Goal: Information Seeking & Learning: Learn about a topic

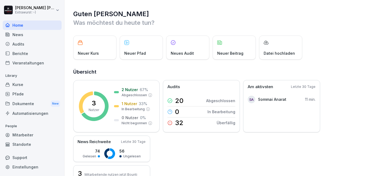
click at [21, 105] on div "Dokumente New" at bounding box center [32, 104] width 59 height 10
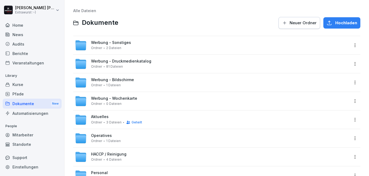
click at [116, 43] on span "Werbung - Sonstiges" at bounding box center [111, 42] width 40 height 5
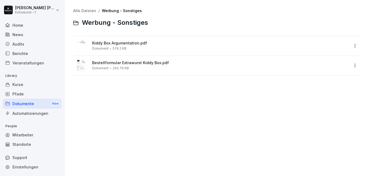
click at [125, 43] on span "Kiddy Box Argumentation.pdf" at bounding box center [220, 43] width 257 height 5
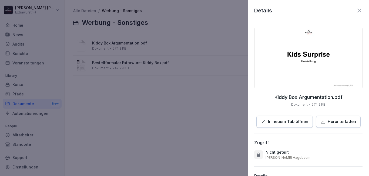
click at [281, 119] on p "In neuem Tab öffnen" at bounding box center [288, 122] width 40 height 6
click at [356, 10] on icon at bounding box center [359, 10] width 6 height 6
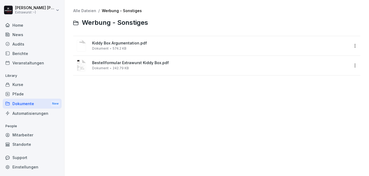
click at [89, 12] on link "Alle Dateien" at bounding box center [84, 10] width 23 height 5
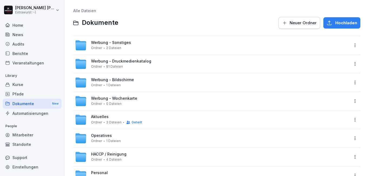
click at [104, 62] on span "Werbung - Druckmedienkatalog" at bounding box center [121, 61] width 60 height 5
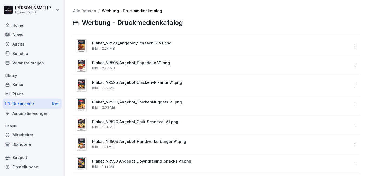
click at [139, 43] on span "Plakat_NR540_Angebot_Schaschlik V1.png" at bounding box center [220, 43] width 257 height 5
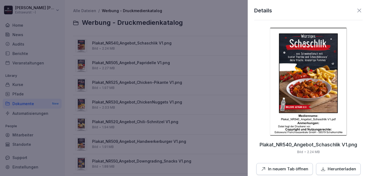
click at [298, 168] on p "In neuem Tab öffnen" at bounding box center [288, 169] width 40 height 6
drag, startPoint x: 355, startPoint y: 10, endPoint x: 349, endPoint y: 8, distance: 6.2
click at [357, 9] on icon at bounding box center [359, 11] width 4 height 4
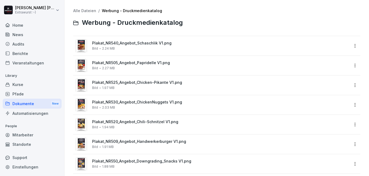
click at [135, 63] on span "Plakat_NR505_Angebot_Papridelle V1.png" at bounding box center [220, 63] width 257 height 5
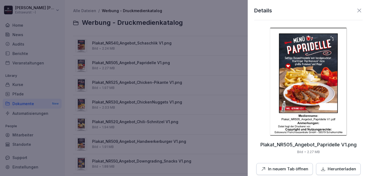
click at [356, 12] on icon at bounding box center [359, 10] width 6 height 6
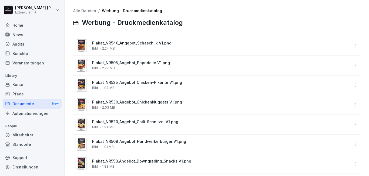
click at [143, 83] on span "Plakat_NR525_Angebot_Chicken-Pikante V1.png" at bounding box center [220, 82] width 257 height 5
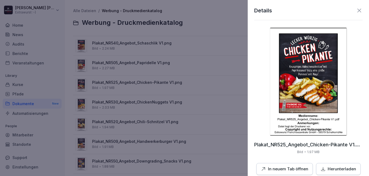
click at [357, 9] on icon at bounding box center [359, 11] width 4 height 4
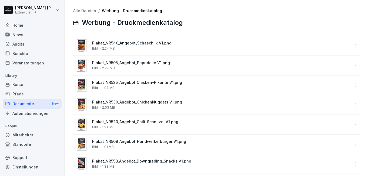
scroll to position [32, 0]
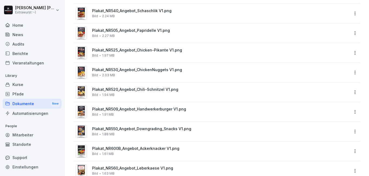
click at [139, 69] on span "Plakat_NR530_Angebot_ChickenNuggets V1.png" at bounding box center [220, 70] width 257 height 5
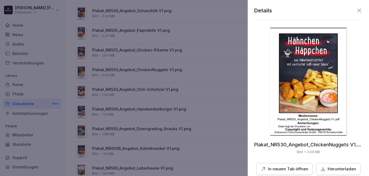
click at [356, 10] on icon at bounding box center [359, 10] width 6 height 6
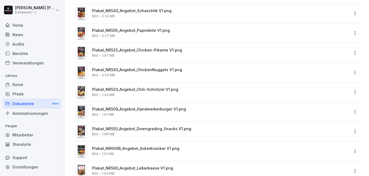
click at [130, 90] on span "Plakat_NR520_Angebot_Chili-Schnitzel V1.png" at bounding box center [220, 89] width 257 height 5
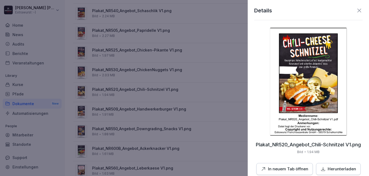
click at [357, 11] on icon at bounding box center [359, 11] width 4 height 4
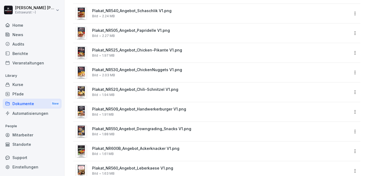
click at [149, 111] on span "Plakat_NR509_Angebot_Handwerkerburger V1.png" at bounding box center [220, 109] width 257 height 5
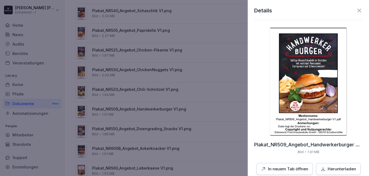
click at [307, 86] on img at bounding box center [308, 82] width 77 height 108
click at [356, 12] on icon at bounding box center [359, 10] width 6 height 6
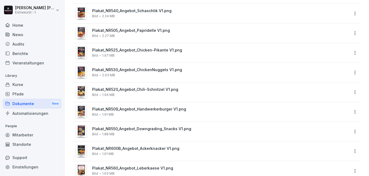
click at [142, 130] on span "Plakat_NR550_Angebot_Downgrading_Snacks V1.png" at bounding box center [220, 129] width 257 height 5
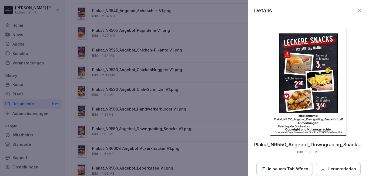
click at [357, 9] on icon at bounding box center [359, 11] width 4 height 4
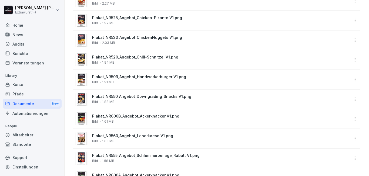
scroll to position [97, 0]
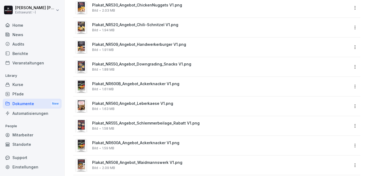
click at [137, 85] on span "Plakat_NR600B_Angebot_Ackerknacker V1.png" at bounding box center [220, 84] width 257 height 5
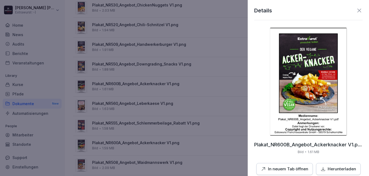
click at [357, 10] on icon at bounding box center [359, 11] width 4 height 4
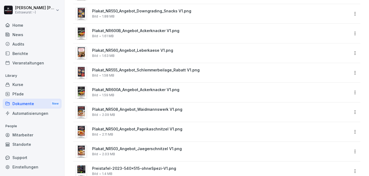
scroll to position [162, 0]
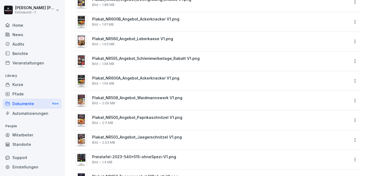
click at [134, 59] on span "Plakat_NR555_Angebot_Schlemmerbeilage_Rabatt V1.png" at bounding box center [220, 58] width 257 height 5
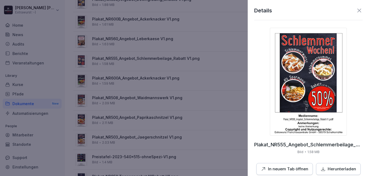
click at [356, 11] on icon at bounding box center [359, 10] width 6 height 6
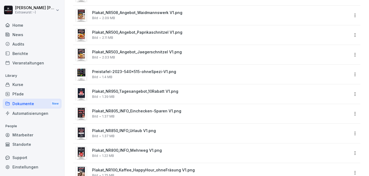
scroll to position [259, 0]
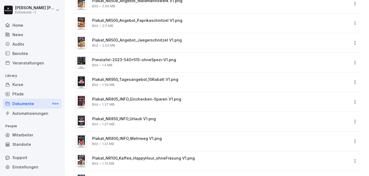
click at [148, 61] on span "Preistafel-2023-540x515-ohneSpezi-V1.png" at bounding box center [220, 60] width 257 height 5
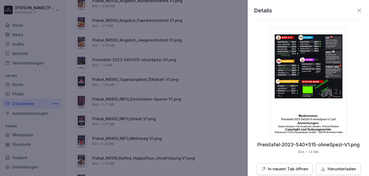
click at [311, 67] on img at bounding box center [308, 82] width 77 height 108
click at [356, 10] on icon at bounding box center [359, 10] width 6 height 6
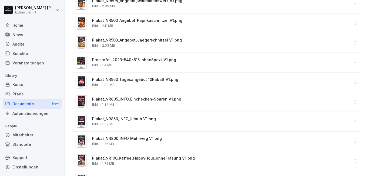
click at [132, 81] on span "Plakat_NR950_Tagesangebot_10Rabatt V1.png" at bounding box center [220, 79] width 257 height 5
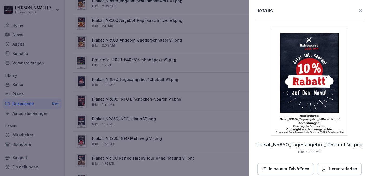
click at [137, 83] on div at bounding box center [184, 88] width 369 height 176
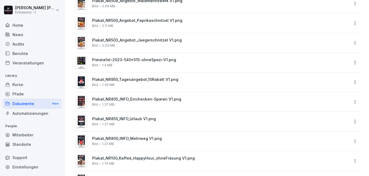
click at [129, 100] on span "Plakat_NR805_INFO_Einchecken-Sparen V1.png" at bounding box center [220, 99] width 257 height 5
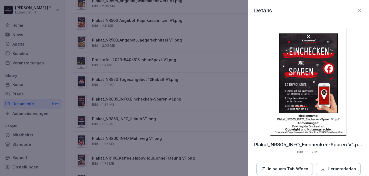
click at [129, 100] on div at bounding box center [184, 88] width 369 height 176
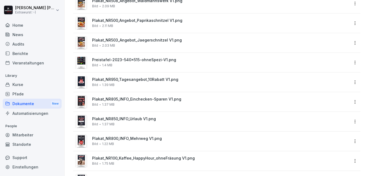
click at [130, 119] on span "Plakat_NR850_INFO_Urlaub V1.png" at bounding box center [220, 119] width 257 height 5
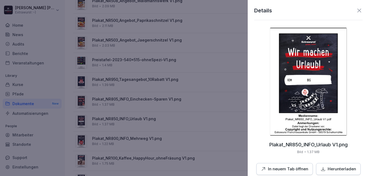
click at [126, 125] on div at bounding box center [184, 88] width 369 height 176
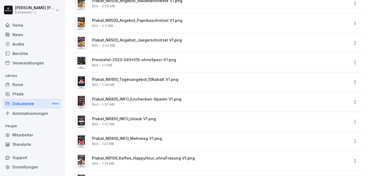
click at [125, 138] on span "Plakat_NR800_INFO_Mehrweg V1.png" at bounding box center [220, 139] width 257 height 5
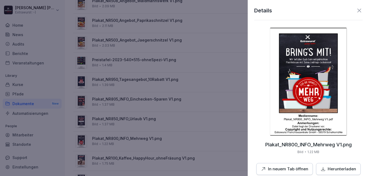
click at [125, 138] on div at bounding box center [184, 88] width 369 height 176
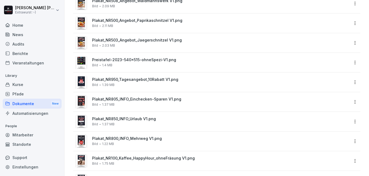
scroll to position [291, 0]
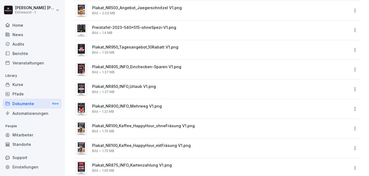
click at [126, 124] on span "Plakat_NR100_Kaffee_HappyHour_ohneFräsung V1.png" at bounding box center [220, 126] width 257 height 5
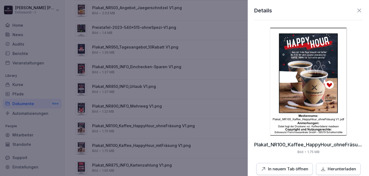
click at [314, 89] on img at bounding box center [308, 82] width 77 height 108
click at [261, 83] on div "Plakat_NR100_Kaffee_HappyHour_ohneFräsung V1.png Bild 1.75 MB In neuem Tab öffn…" at bounding box center [308, 101] width 108 height 147
click at [211, 92] on div at bounding box center [184, 88] width 369 height 176
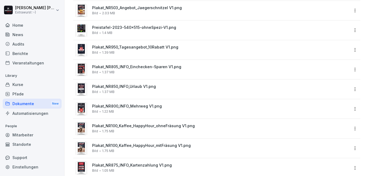
click at [139, 145] on span "Plakat_NR100_Kaffee_HappyHour_mitFräsung V1.png" at bounding box center [220, 146] width 257 height 5
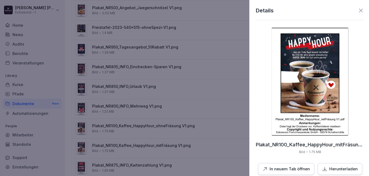
click at [137, 127] on div at bounding box center [184, 88] width 369 height 176
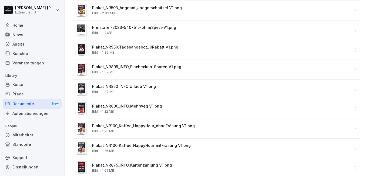
click at [137, 127] on span "Plakat_NR100_Kaffee_HappyHour_ohneFräsung V1.png" at bounding box center [220, 126] width 257 height 5
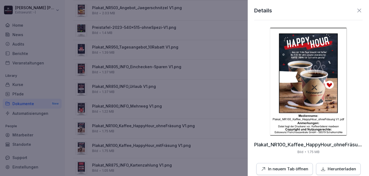
click at [143, 146] on div at bounding box center [184, 88] width 369 height 176
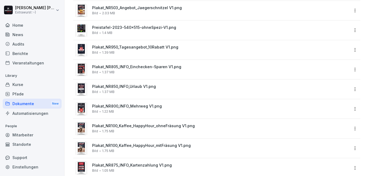
click at [141, 146] on span "Plakat_NR100_Kaffee_HappyHour_mitFräsung V1.png" at bounding box center [220, 146] width 257 height 5
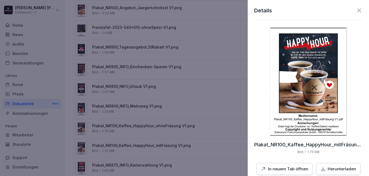
click at [153, 129] on div at bounding box center [184, 88] width 369 height 176
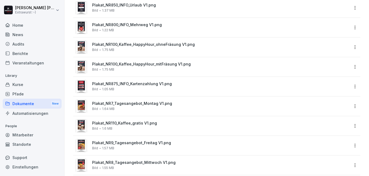
scroll to position [389, 0]
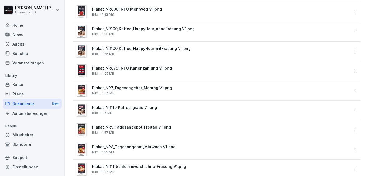
click at [130, 87] on span "Plakat_NR7_Tagesangebot_Montag V1.png" at bounding box center [220, 88] width 257 height 5
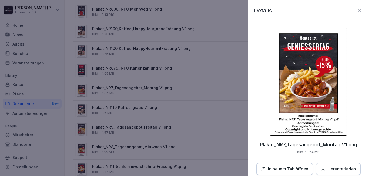
click at [298, 73] on img at bounding box center [308, 82] width 77 height 108
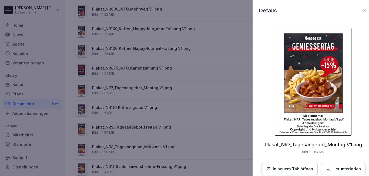
click at [122, 70] on div at bounding box center [184, 88] width 369 height 176
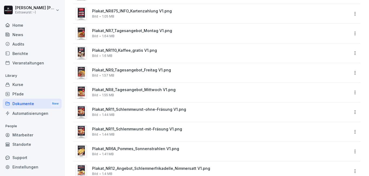
scroll to position [453, 0]
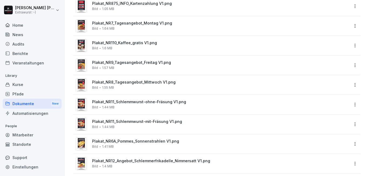
click at [147, 83] on span "Plakat_NR8_Tagesangebot_Mittwoch V1.png" at bounding box center [220, 82] width 257 height 5
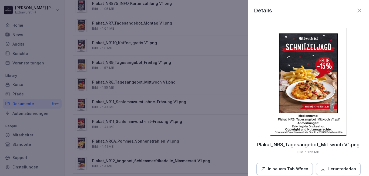
click at [146, 101] on div at bounding box center [184, 88] width 369 height 176
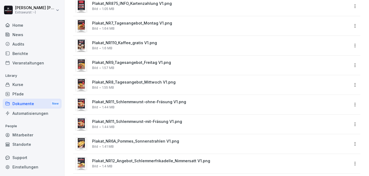
click at [145, 101] on span "Plakat_NR11_Schlemmwurst-ohne-Fräsung V1.png" at bounding box center [220, 102] width 257 height 5
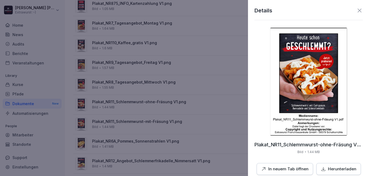
click at [149, 109] on div at bounding box center [184, 88] width 369 height 176
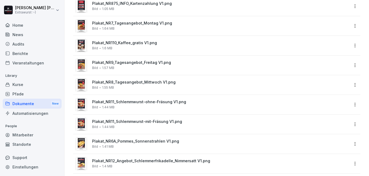
click at [144, 122] on span "Plakat_NR11_Schlemmwurst-mit-Fräsung V1.png" at bounding box center [220, 122] width 257 height 5
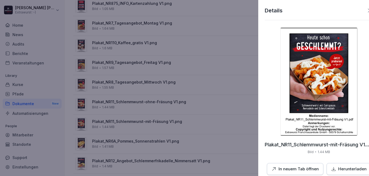
click at [144, 102] on div at bounding box center [184, 88] width 369 height 176
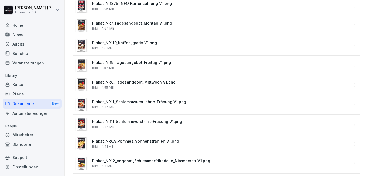
click at [144, 102] on span "Plakat_NR11_Schlemmwurst-ohne-Fräsung V1.png" at bounding box center [220, 102] width 257 height 5
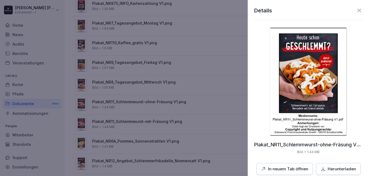
click at [144, 102] on div at bounding box center [184, 88] width 369 height 176
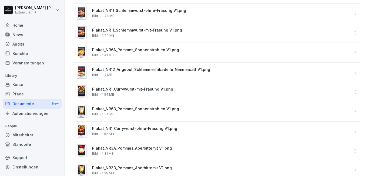
scroll to position [550, 0]
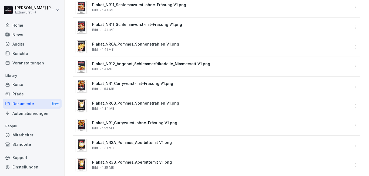
click at [140, 63] on span "Plakat_NR12_Angebot_Schlemmerfrikadelle_Nimmersatt V1.png" at bounding box center [220, 64] width 257 height 5
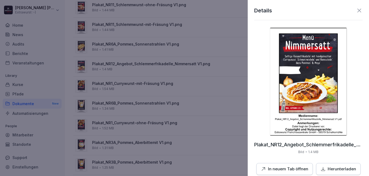
click at [134, 67] on div at bounding box center [184, 88] width 369 height 176
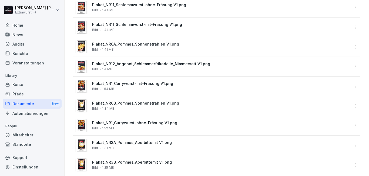
click at [144, 84] on span "Plakat_NR1_Currywurst-mit-Fräsung V1.png" at bounding box center [220, 83] width 257 height 5
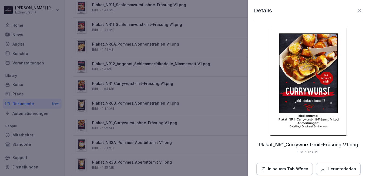
click at [216, 101] on div at bounding box center [184, 88] width 369 height 176
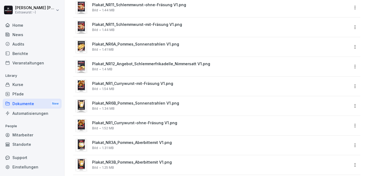
click at [142, 144] on span "Plakat_NR3A_Pommes_Aberbittemit V1.png" at bounding box center [220, 143] width 257 height 5
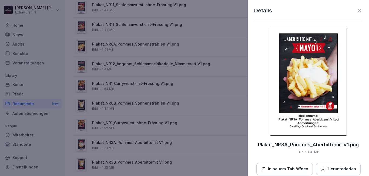
click at [142, 144] on div at bounding box center [184, 88] width 369 height 176
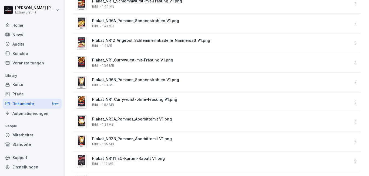
scroll to position [583, 0]
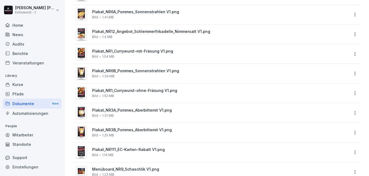
click at [144, 131] on span "Plakat_NR3B_Pommes_Aberbittemit V1.png" at bounding box center [220, 130] width 257 height 5
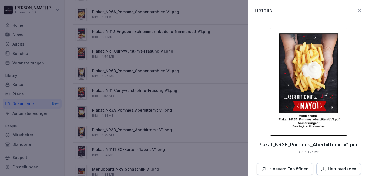
click at [144, 131] on div at bounding box center [184, 88] width 369 height 176
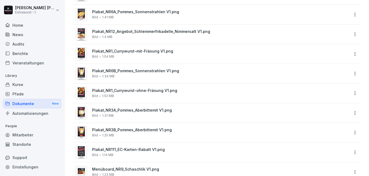
scroll to position [615, 0]
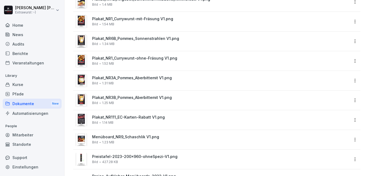
click at [144, 118] on span "Plakat_NR111_EC-Karten-Rabatt V1.png" at bounding box center [220, 117] width 257 height 5
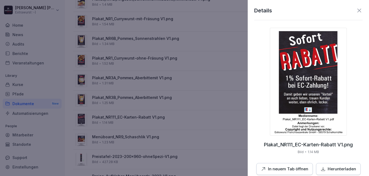
click at [144, 118] on div at bounding box center [184, 88] width 369 height 176
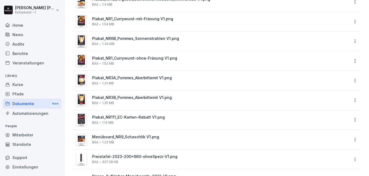
click at [133, 139] on span "Menüboard_NR9_Schaschlik V1.png" at bounding box center [220, 137] width 257 height 5
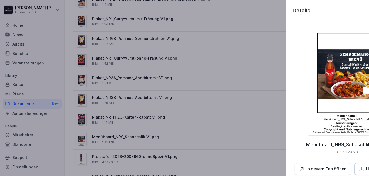
click at [137, 127] on div at bounding box center [184, 88] width 369 height 176
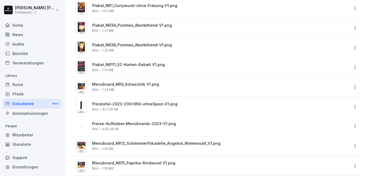
scroll to position [680, 0]
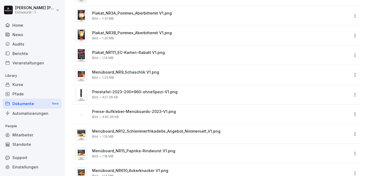
click at [123, 113] on span "Preise-Aufkleber-Menüboards-2023-V1.png" at bounding box center [220, 112] width 257 height 5
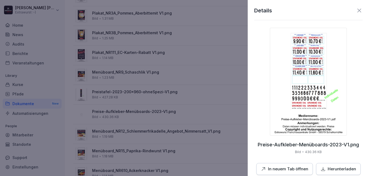
click at [115, 114] on div at bounding box center [184, 88] width 369 height 176
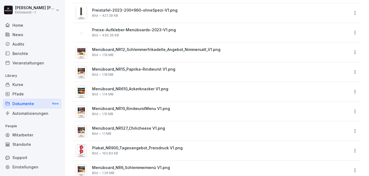
scroll to position [777, 0]
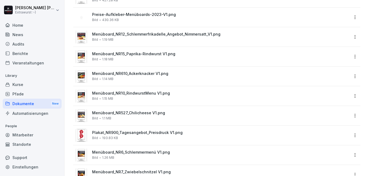
click at [131, 94] on span "Menüboard_NR10_RindwurstMenu V1.png" at bounding box center [220, 93] width 257 height 5
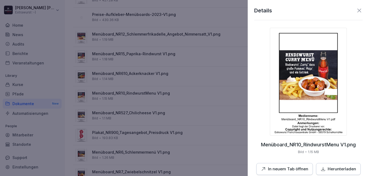
click at [142, 110] on div at bounding box center [184, 88] width 369 height 176
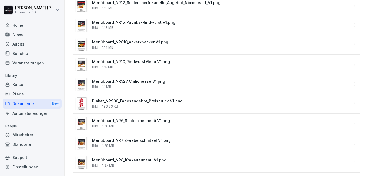
scroll to position [809, 0]
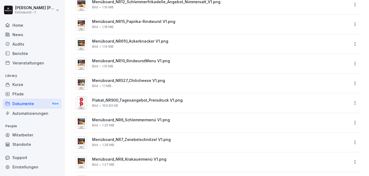
click at [134, 102] on span "Plakat_NR900_Tagesangebot_Preisdruck V1.png" at bounding box center [220, 100] width 257 height 5
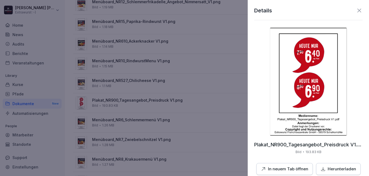
click at [129, 104] on div at bounding box center [184, 88] width 369 height 176
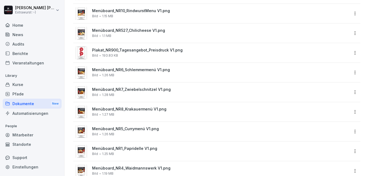
scroll to position [874, 0]
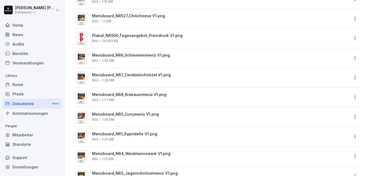
click at [128, 117] on span "Menüboard_NR5_Currymenü V1.png" at bounding box center [220, 114] width 257 height 5
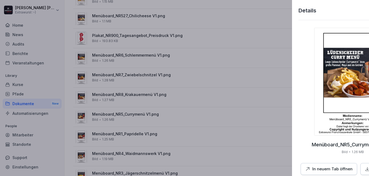
click at [128, 116] on div at bounding box center [184, 88] width 369 height 176
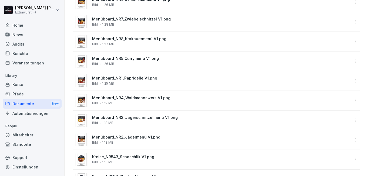
scroll to position [939, 0]
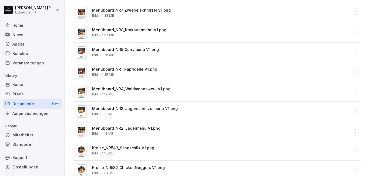
click at [124, 148] on span "Kreise_NR543_Schaschlik V1.png" at bounding box center [220, 148] width 257 height 5
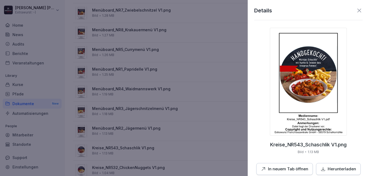
click at [110, 102] on div at bounding box center [184, 88] width 369 height 176
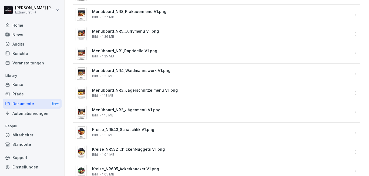
scroll to position [971, 0]
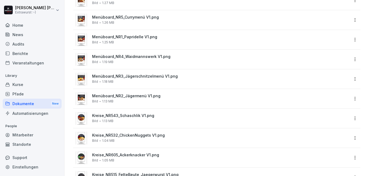
click at [135, 135] on span "Kreise_NR532_ChickenNuggets V1.png" at bounding box center [220, 135] width 257 height 5
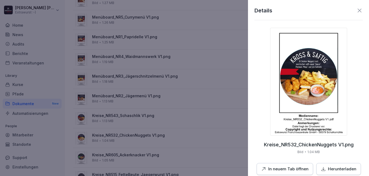
click at [135, 139] on div at bounding box center [184, 88] width 369 height 176
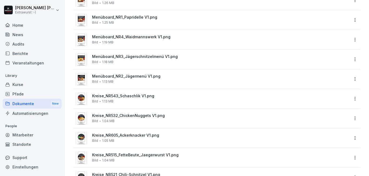
scroll to position [1004, 0]
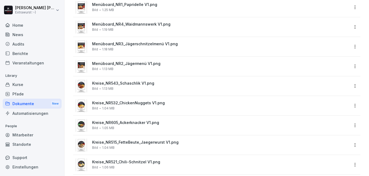
click at [128, 125] on span "Kreise_NR605_Ackerknacker V1.png" at bounding box center [220, 123] width 257 height 5
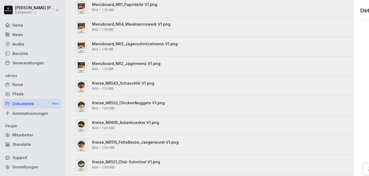
click at [128, 124] on div at bounding box center [184, 88] width 369 height 176
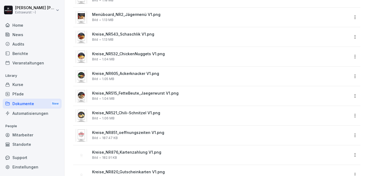
scroll to position [1068, 0]
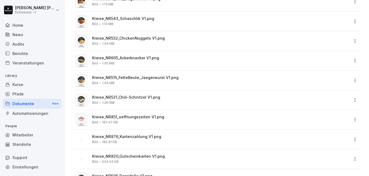
click at [120, 119] on span "Kreise_NR851_oeffnungszeiten V1.png" at bounding box center [220, 117] width 257 height 5
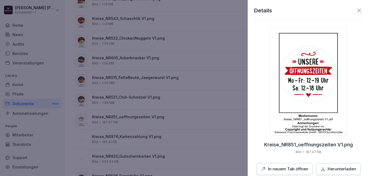
click at [147, 111] on div at bounding box center [184, 88] width 369 height 176
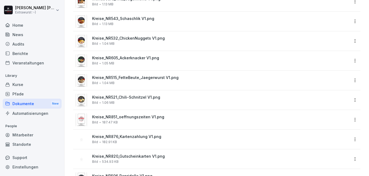
scroll to position [1101, 0]
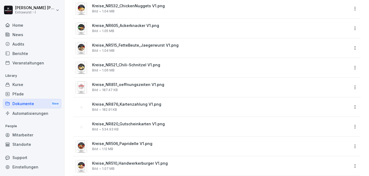
click at [133, 109] on div "Kreise_NR876_Kartenzahlung V1.png Bild 182.91 KB" at bounding box center [220, 106] width 257 height 9
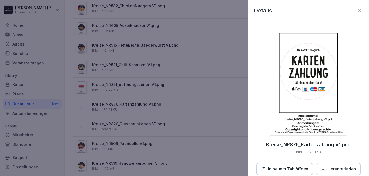
click at [133, 108] on div at bounding box center [184, 88] width 369 height 176
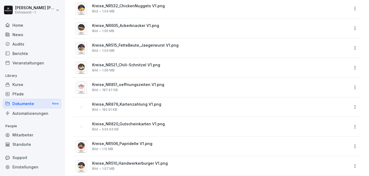
click at [131, 129] on div "Kreise_NR820_Gutscheinkarten V1.png Bild 534.93 KB" at bounding box center [220, 126] width 257 height 9
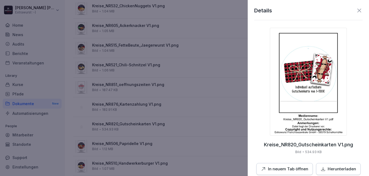
click at [131, 128] on div at bounding box center [184, 88] width 369 height 176
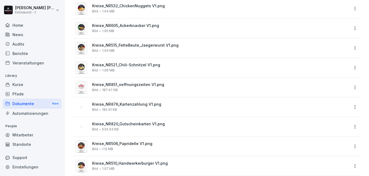
scroll to position [1133, 0]
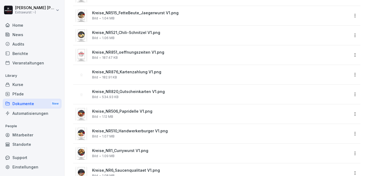
click at [128, 114] on div "Kreise_NR506_Papridelle V1.png Bild 1.12 MB" at bounding box center [220, 113] width 257 height 9
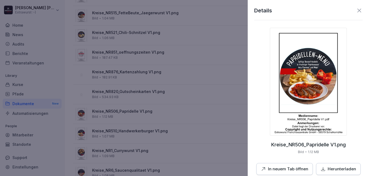
click at [128, 114] on div at bounding box center [184, 88] width 369 height 176
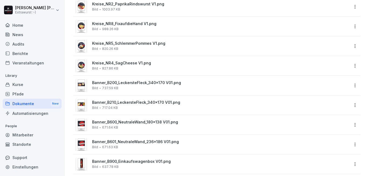
scroll to position [1392, 0]
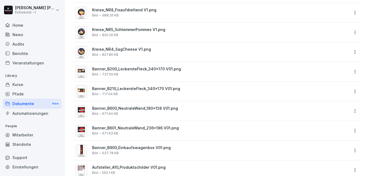
click at [133, 74] on div "Banner_B200_LeckersteFleck_340x170 V01.png Bild 737.59 KB" at bounding box center [220, 71] width 257 height 9
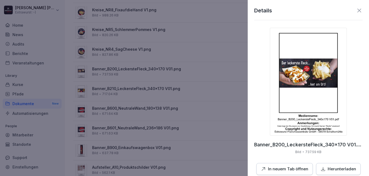
click at [133, 74] on div at bounding box center [184, 88] width 369 height 176
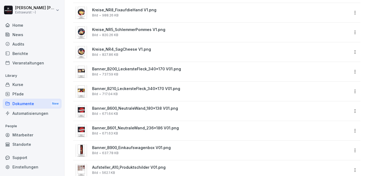
click at [127, 94] on div "Banner_B210_LeckersteFleck_340x170 V01.png Bild 717.04 KB" at bounding box center [220, 91] width 257 height 9
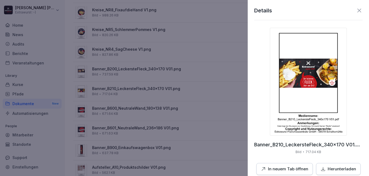
click at [127, 94] on div at bounding box center [184, 88] width 369 height 176
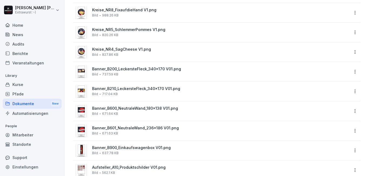
click at [127, 111] on span "Banner_B600_NeutraleWand_180x138 V01.png" at bounding box center [220, 108] width 257 height 5
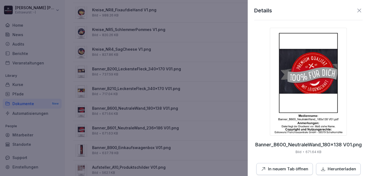
click at [128, 110] on div at bounding box center [184, 88] width 369 height 176
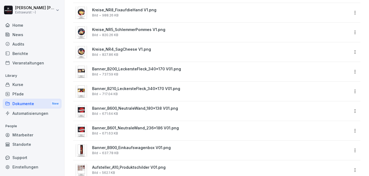
click at [127, 133] on div "Banner_B601_NeutraleWand_236x186 V01.png Bild 671.63 KB" at bounding box center [220, 130] width 257 height 9
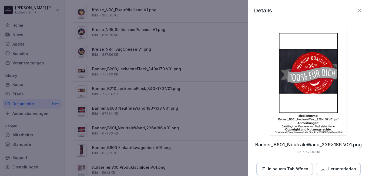
click at [126, 133] on div at bounding box center [184, 88] width 369 height 176
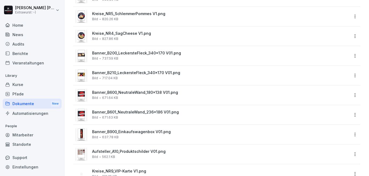
scroll to position [1425, 0]
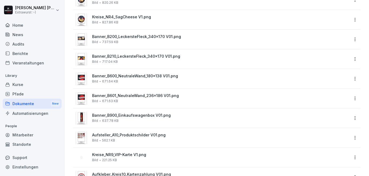
click at [127, 121] on div "Banner_B900_Einkaufswagenbox V01.png Bild 637.78 KB" at bounding box center [220, 117] width 257 height 9
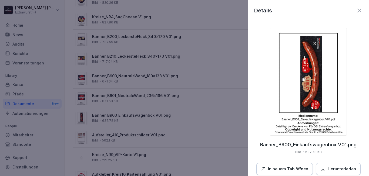
click at [127, 121] on div at bounding box center [184, 88] width 369 height 176
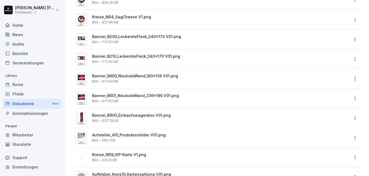
click at [128, 137] on span "Aufsteller_A10_Produktschilder V01.png" at bounding box center [220, 135] width 257 height 5
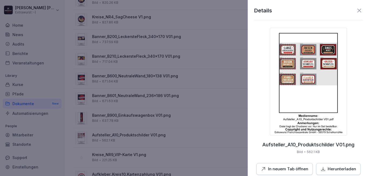
click at [127, 140] on div at bounding box center [184, 88] width 369 height 176
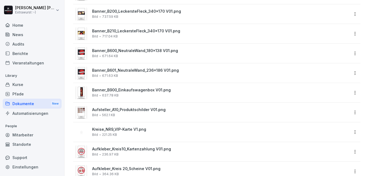
scroll to position [1457, 0]
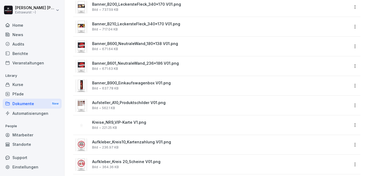
click at [126, 128] on div "Kreise_NR9_VIP-Karte V1.png Bild 221.25 KB" at bounding box center [220, 124] width 257 height 9
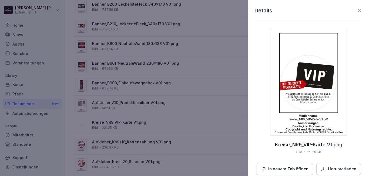
click at [126, 128] on div at bounding box center [184, 88] width 369 height 176
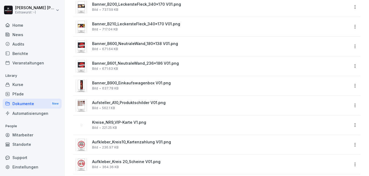
scroll to position [1468, 0]
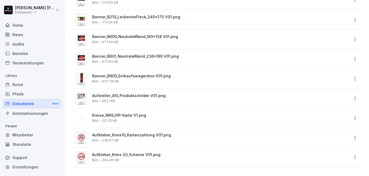
click at [137, 136] on div "Aufkleber_Kreis10_Kartenzahlung V01.png Bild 236.97 KB" at bounding box center [220, 137] width 257 height 9
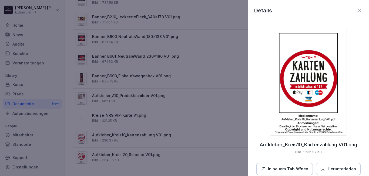
click at [137, 136] on div at bounding box center [184, 88] width 369 height 176
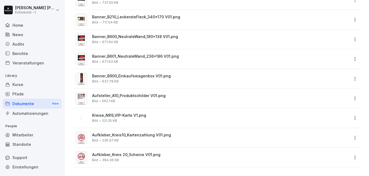
click at [135, 156] on div "Aufkleber_Kreis 20_Scheine V01.png Bild 364.36 KB" at bounding box center [220, 157] width 257 height 9
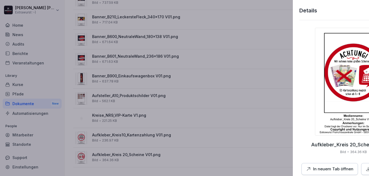
click at [130, 154] on div at bounding box center [184, 88] width 369 height 176
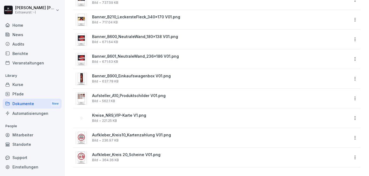
click at [130, 154] on div "Aufkleber_Kreis 20_Scheine V01.png Bild 364.36 KB" at bounding box center [220, 157] width 257 height 9
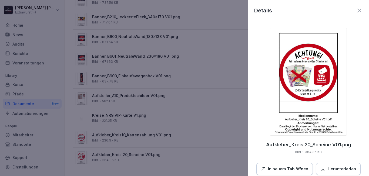
click at [130, 153] on div at bounding box center [184, 88] width 369 height 176
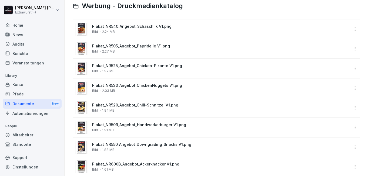
scroll to position [0, 0]
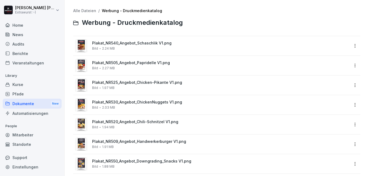
click at [84, 12] on link "Alle Dateien" at bounding box center [84, 10] width 23 height 5
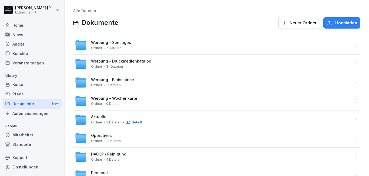
click at [123, 100] on span "Werbung - Wochenkarte" at bounding box center [114, 98] width 46 height 5
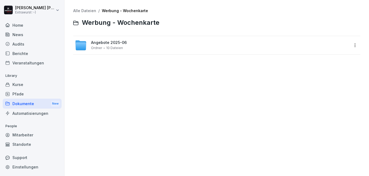
click at [115, 46] on span "10 Dateien" at bounding box center [114, 48] width 17 height 4
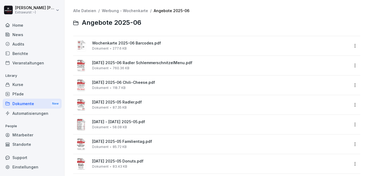
click at [107, 45] on span "Wochenkarte 2025-06 Barcodes.pdf" at bounding box center [220, 43] width 257 height 5
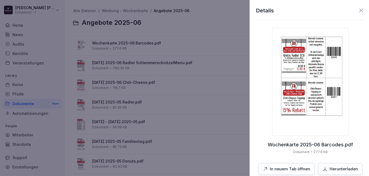
click at [138, 70] on div at bounding box center [184, 88] width 369 height 176
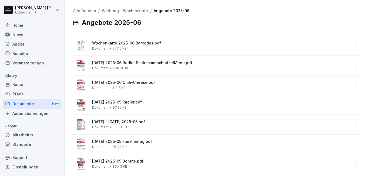
click at [135, 62] on span "[DATE] 2025-06 Radler SchlemmerschnitzelMenu.pdf" at bounding box center [220, 63] width 257 height 5
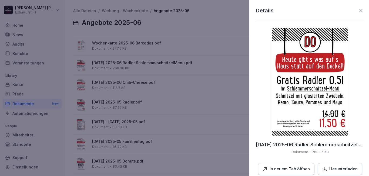
click at [137, 69] on div at bounding box center [184, 88] width 369 height 176
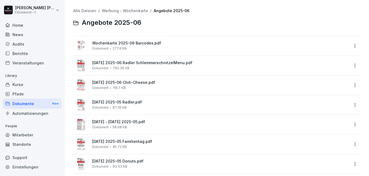
click at [135, 84] on span "[DATE] 2025-06 Chili-Cheese.pdf" at bounding box center [220, 82] width 257 height 5
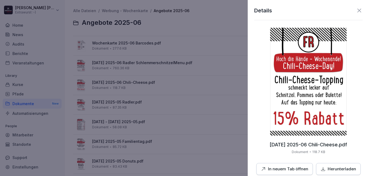
click at [138, 102] on div at bounding box center [184, 88] width 369 height 176
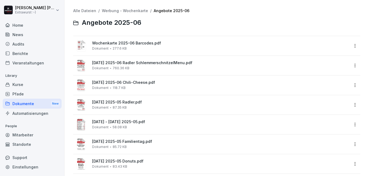
click at [133, 125] on div "[DATE] - [DATE] 2025-05.pdf Dokument 58.08 KB" at bounding box center [220, 124] width 257 height 9
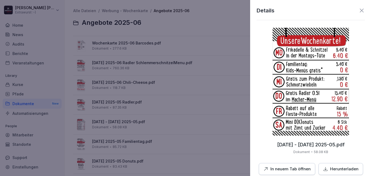
click at [123, 119] on div at bounding box center [184, 88] width 369 height 176
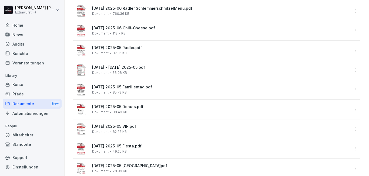
scroll to position [65, 0]
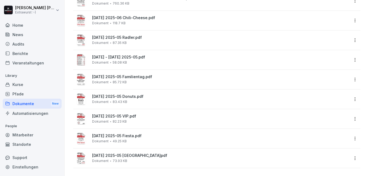
click at [148, 117] on span "[DATE] 2025-05 VIP.pdf" at bounding box center [220, 116] width 257 height 5
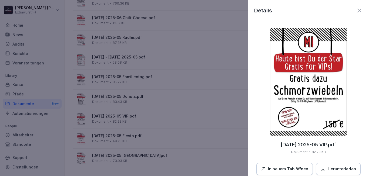
click at [148, 118] on div at bounding box center [184, 88] width 369 height 176
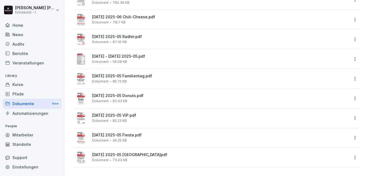
scroll to position [70, 0]
click at [149, 153] on span "[DATE] 2025-05 [GEOGRAPHIC_DATA]pdf" at bounding box center [220, 155] width 257 height 5
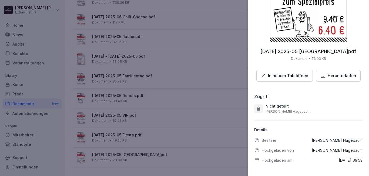
scroll to position [0, 0]
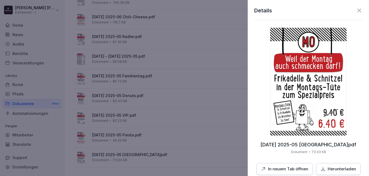
click at [249, 125] on div "Details [DATE] 2025-05 Tuete.pdf Dokument 73.93 KB In neuem Tab öffnen Herunter…" at bounding box center [307, 88] width 121 height 176
click at [182, 118] on div at bounding box center [184, 88] width 369 height 176
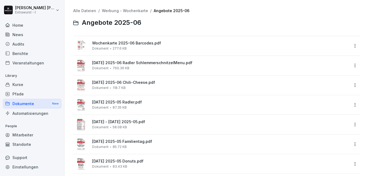
click at [107, 9] on link "Werbung - Wochenkarte" at bounding box center [125, 10] width 46 height 5
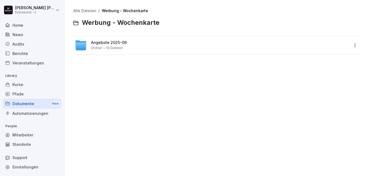
click at [86, 11] on link "Alle Dateien" at bounding box center [84, 10] width 23 height 5
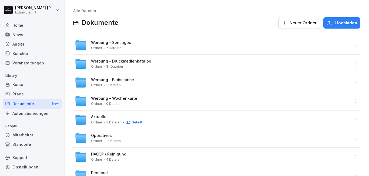
click at [106, 118] on span "Aktuelles" at bounding box center [100, 117] width 18 height 5
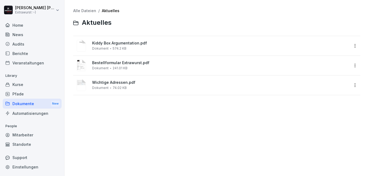
click at [85, 10] on link "Alle Dateien" at bounding box center [84, 10] width 23 height 5
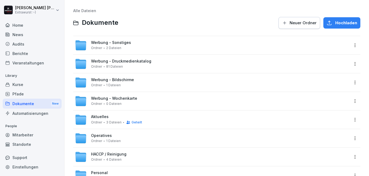
scroll to position [32, 0]
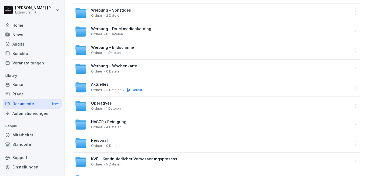
click at [105, 103] on span "Operatives" at bounding box center [101, 103] width 21 height 5
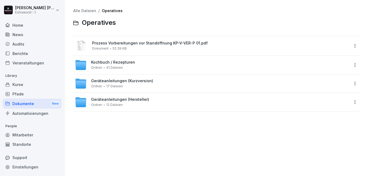
click at [131, 62] on span "Kochbuch / Rezepturen" at bounding box center [113, 62] width 44 height 5
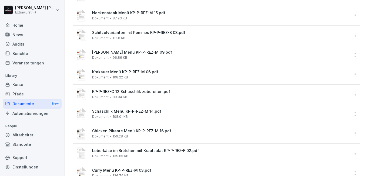
scroll to position [550, 0]
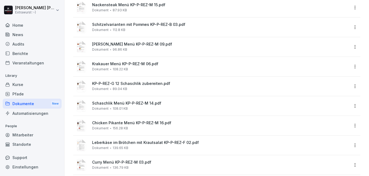
click at [107, 107] on div "Schaschlik Menü KP-P-REZ-M 14.pdf Dokument 108.01 KB" at bounding box center [220, 105] width 257 height 9
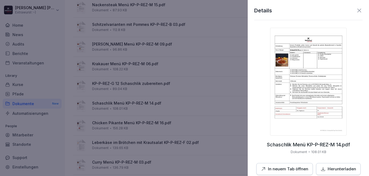
click at [308, 86] on img at bounding box center [308, 82] width 76 height 108
click at [136, 79] on div at bounding box center [184, 88] width 369 height 176
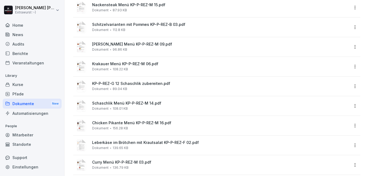
click at [139, 67] on div "Krakauer Menü KP-P-REZ-M 06.pdf Dokument 108.22 KB" at bounding box center [220, 66] width 257 height 9
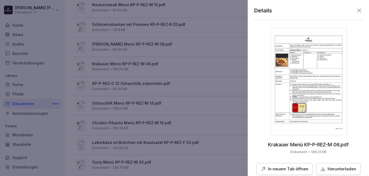
click at [284, 70] on img at bounding box center [308, 82] width 76 height 108
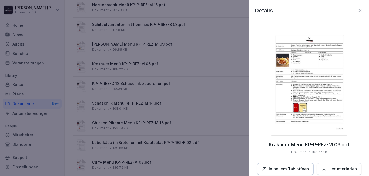
click at [119, 77] on div at bounding box center [184, 88] width 369 height 176
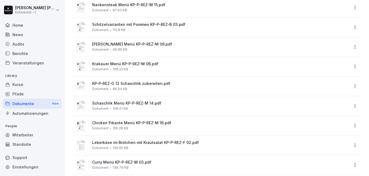
click at [129, 144] on span "Leberkäse im Brötchen mit Krautsalat KP-P-REZ-F 02.pdf" at bounding box center [220, 143] width 257 height 5
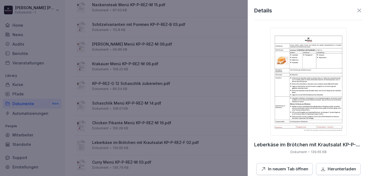
click at [128, 141] on div at bounding box center [184, 88] width 369 height 176
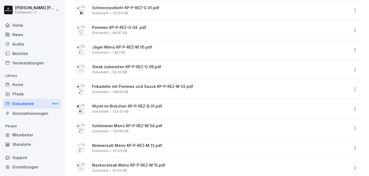
scroll to position [389, 0]
click at [108, 92] on div "Dokument 148.58 KB" at bounding box center [110, 93] width 36 height 4
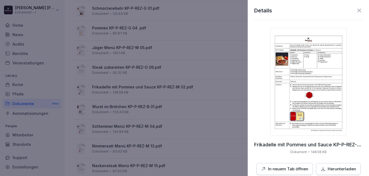
click at [311, 101] on img at bounding box center [308, 82] width 76 height 108
click at [147, 66] on div at bounding box center [184, 88] width 369 height 176
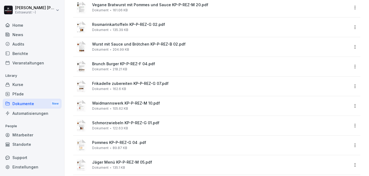
scroll to position [260, 0]
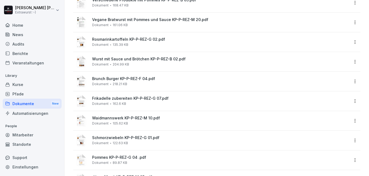
click at [127, 80] on span "Brunch Burger KP-P-REZ-F 04.pdf" at bounding box center [220, 79] width 257 height 5
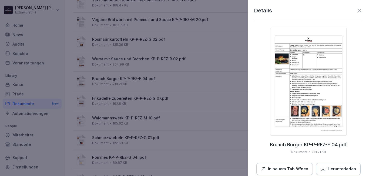
click at [281, 80] on img at bounding box center [308, 82] width 76 height 108
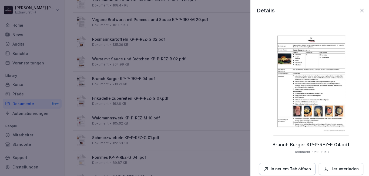
click at [141, 120] on div at bounding box center [184, 88] width 369 height 176
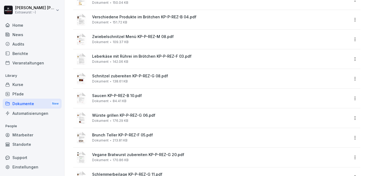
scroll to position [0, 0]
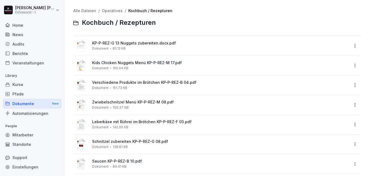
click at [108, 11] on link "Operatives" at bounding box center [112, 10] width 21 height 5
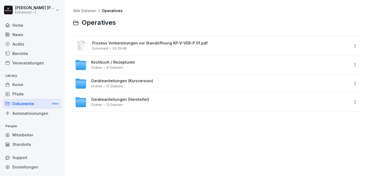
click at [90, 10] on link "Alle Dateien" at bounding box center [84, 10] width 23 height 5
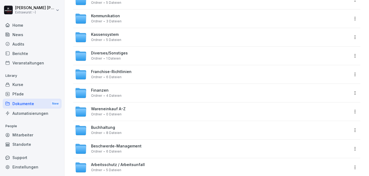
scroll to position [208, 0]
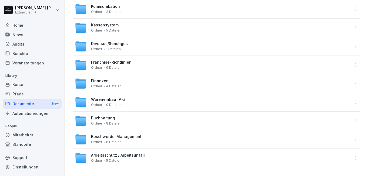
click at [109, 97] on span "Wareneinkauf A-Z" at bounding box center [108, 99] width 35 height 5
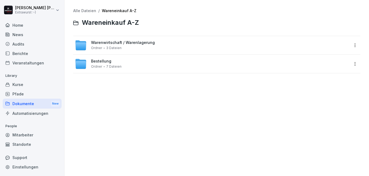
click at [87, 10] on link "Alle Dateien" at bounding box center [84, 10] width 23 height 5
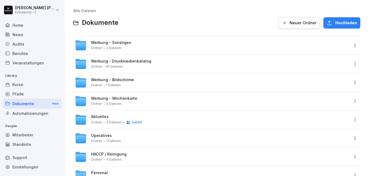
click at [123, 84] on div "Werbung - Bildschirme Ordner 1 Dateien" at bounding box center [112, 82] width 43 height 9
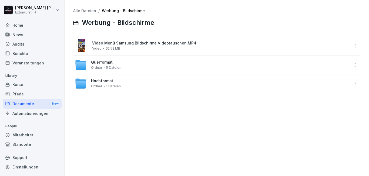
click at [133, 43] on span "Video Menü Samsung Bildschirme Videotauschen.MP4" at bounding box center [220, 43] width 257 height 5
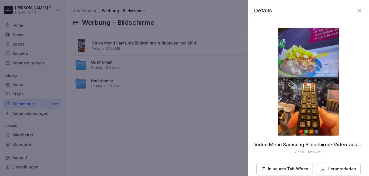
click at [103, 63] on div at bounding box center [184, 88] width 369 height 176
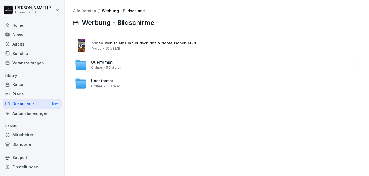
click at [109, 65] on span "Querformat" at bounding box center [102, 62] width 22 height 5
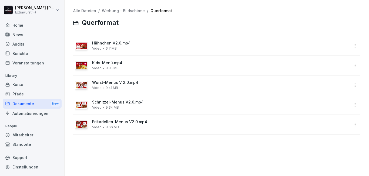
click at [128, 105] on div "Schnitzel-Menus V2.0.mp4 Video 9.34 MB" at bounding box center [220, 104] width 257 height 9
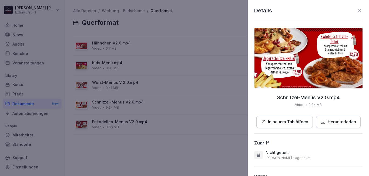
click at [287, 120] on p "In neuem Tab öffnen" at bounding box center [288, 122] width 40 height 6
click at [176, 90] on div at bounding box center [184, 88] width 369 height 176
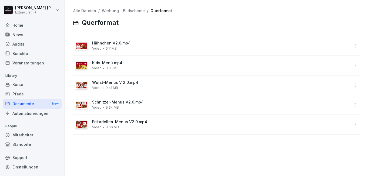
click at [124, 84] on span "Wurst-Menus V 2.0.mp4" at bounding box center [220, 82] width 257 height 5
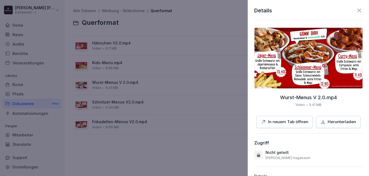
click at [290, 121] on p "In neuem Tab öffnen" at bounding box center [288, 122] width 40 height 6
click at [176, 151] on div at bounding box center [184, 88] width 369 height 176
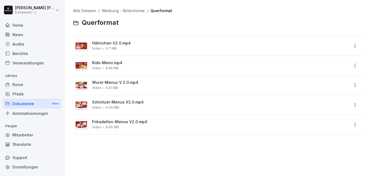
click at [110, 47] on span "6.7 MB" at bounding box center [110, 49] width 11 height 4
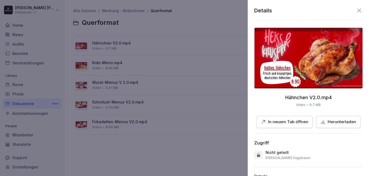
click at [124, 148] on div at bounding box center [184, 88] width 369 height 176
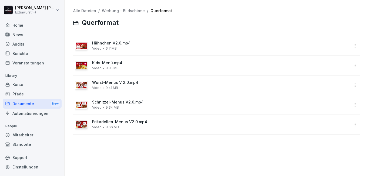
click at [134, 11] on link "Werbung - Bildschirme" at bounding box center [123, 10] width 43 height 5
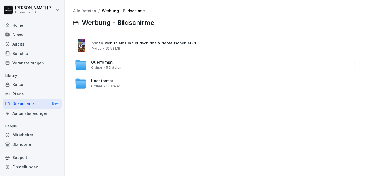
click at [103, 83] on span "Hochformat" at bounding box center [102, 81] width 22 height 5
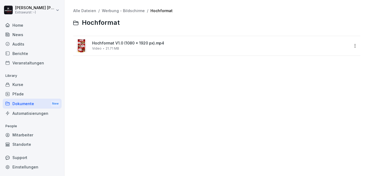
click at [107, 45] on span "Hochformat V1.0 (1080 x 1920 px).mp4" at bounding box center [220, 43] width 257 height 5
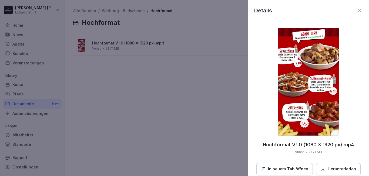
click at [290, 78] on img at bounding box center [308, 82] width 61 height 108
click at [224, 47] on div at bounding box center [184, 88] width 369 height 176
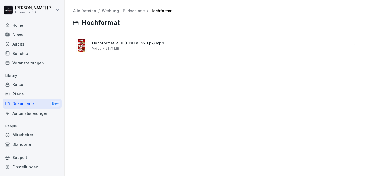
click at [89, 8] on div "Alle Dateien / Werbung - Bildschirme / Hochformat Hochformat Hochformat V1.0 (1…" at bounding box center [217, 88] width 296 height 168
click at [90, 10] on link "Alle Dateien" at bounding box center [84, 10] width 23 height 5
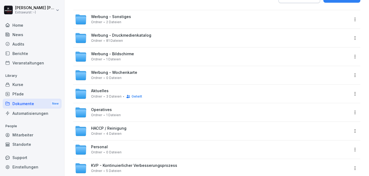
scroll to position [130, 0]
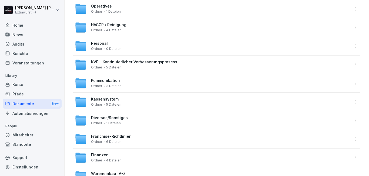
click at [127, 138] on span "Franchise-Richtlinien" at bounding box center [111, 136] width 40 height 5
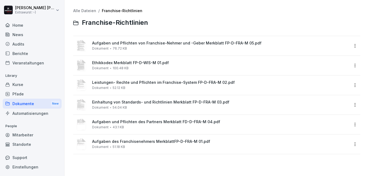
click at [20, 136] on div "Mitarbeiter" at bounding box center [32, 134] width 59 height 9
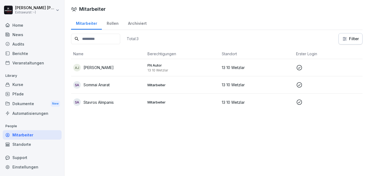
click at [18, 25] on div "Home" at bounding box center [32, 25] width 59 height 9
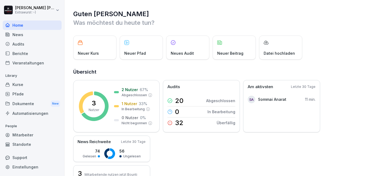
click at [18, 44] on div "Audits" at bounding box center [32, 43] width 59 height 9
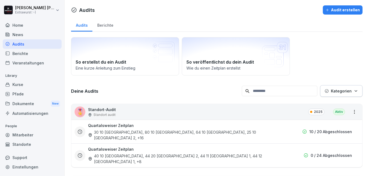
click at [107, 25] on div "Berichte" at bounding box center [105, 25] width 26 height 14
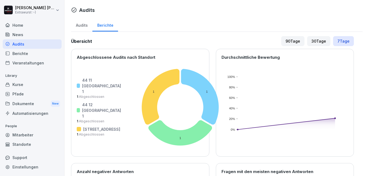
click at [314, 41] on div "30 Tage" at bounding box center [318, 41] width 23 height 10
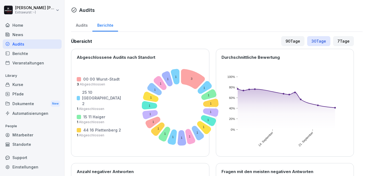
click at [290, 41] on div "90 Tage" at bounding box center [292, 41] width 23 height 10
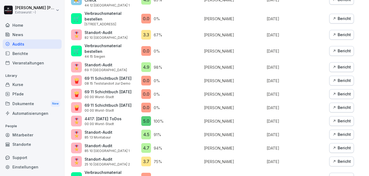
scroll to position [367, 0]
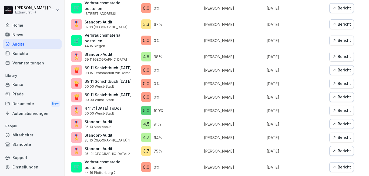
click at [340, 164] on div "Bericht" at bounding box center [341, 167] width 19 height 6
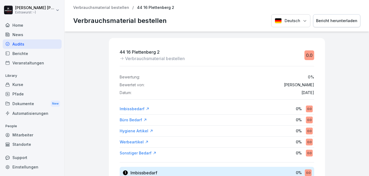
click at [17, 44] on div "Audits" at bounding box center [32, 43] width 59 height 9
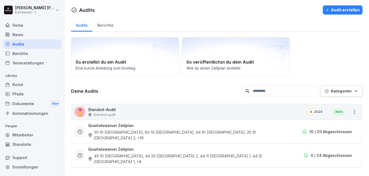
click at [110, 26] on div "Berichte" at bounding box center [105, 25] width 26 height 14
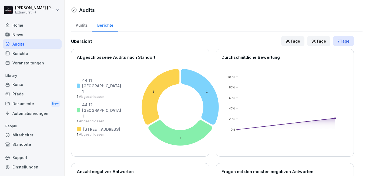
click at [290, 42] on div "90 Tage" at bounding box center [292, 41] width 23 height 10
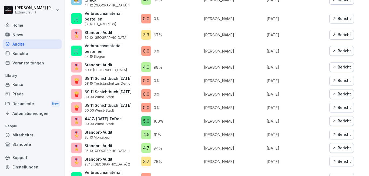
scroll to position [367, 0]
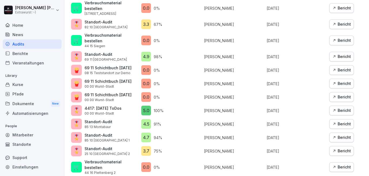
click at [336, 148] on div "Bericht" at bounding box center [341, 151] width 19 height 6
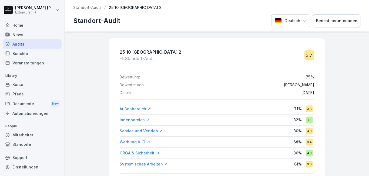
click at [131, 109] on div "Außenbereich" at bounding box center [135, 108] width 31 height 5
click at [95, 8] on p "Standort-Audit" at bounding box center [87, 7] width 28 height 5
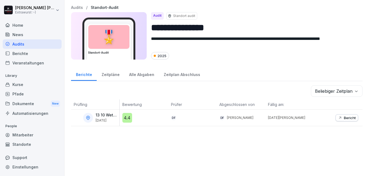
click at [44, 43] on div "Audits" at bounding box center [32, 43] width 59 height 9
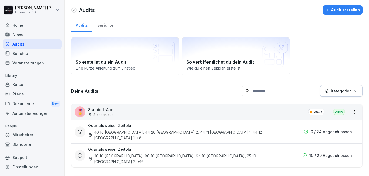
click at [109, 24] on div "Berichte" at bounding box center [105, 25] width 26 height 14
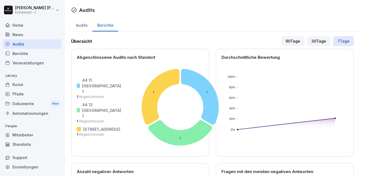
click at [316, 42] on div "30 Tage" at bounding box center [318, 41] width 23 height 10
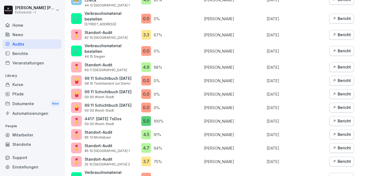
scroll to position [367, 0]
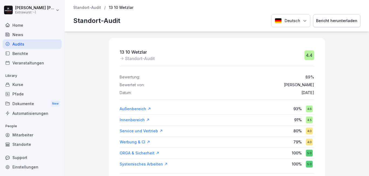
click at [143, 131] on div "Service und Vertrieb" at bounding box center [141, 130] width 43 height 5
click at [29, 54] on div "Berichte" at bounding box center [32, 53] width 59 height 9
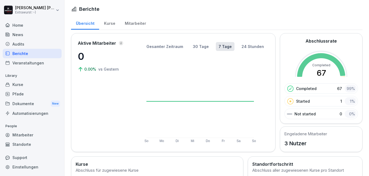
click at [111, 23] on div "Kurse" at bounding box center [109, 23] width 21 height 14
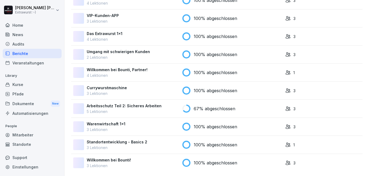
scroll to position [409, 0]
click at [107, 103] on p "Arbeitsschutz Teil 2: Sicheres Arbeiten" at bounding box center [124, 106] width 75 height 6
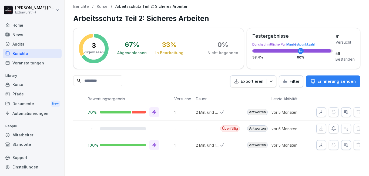
scroll to position [0, 144]
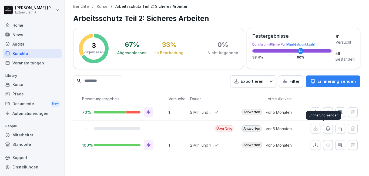
click at [325, 128] on icon "button" at bounding box center [327, 128] width 5 height 5
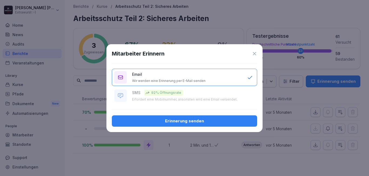
click at [210, 55] on div "Mitarbeiter Erinnern" at bounding box center [184, 54] width 145 height 8
click at [253, 54] on icon at bounding box center [254, 53] width 3 height 3
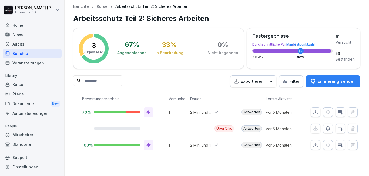
click at [23, 9] on html "Andreas Jaschinski Extrawurst :-) Home News Audits Berichte Veranstaltungen Lib…" at bounding box center [184, 88] width 369 height 176
click at [23, 45] on html "Andreas Jaschinski Extrawurst :-) Home News Audits Berichte Veranstaltungen Lib…" at bounding box center [184, 88] width 369 height 176
click at [19, 26] on div "Home" at bounding box center [32, 25] width 59 height 9
